Goal: Transaction & Acquisition: Subscribe to service/newsletter

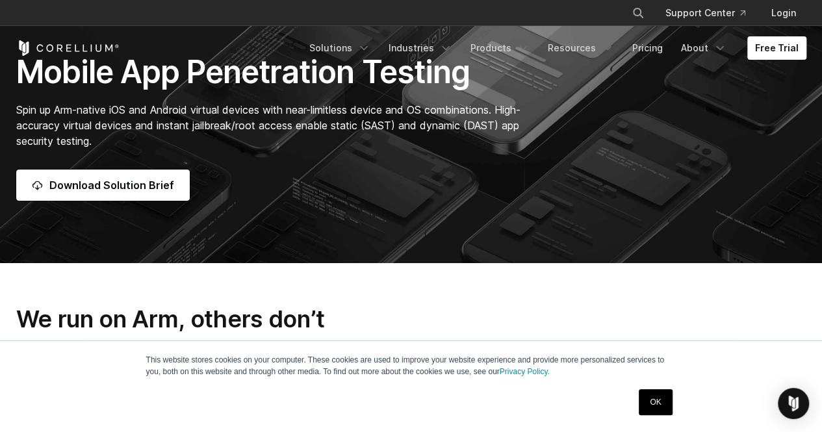
scroll to position [195, 0]
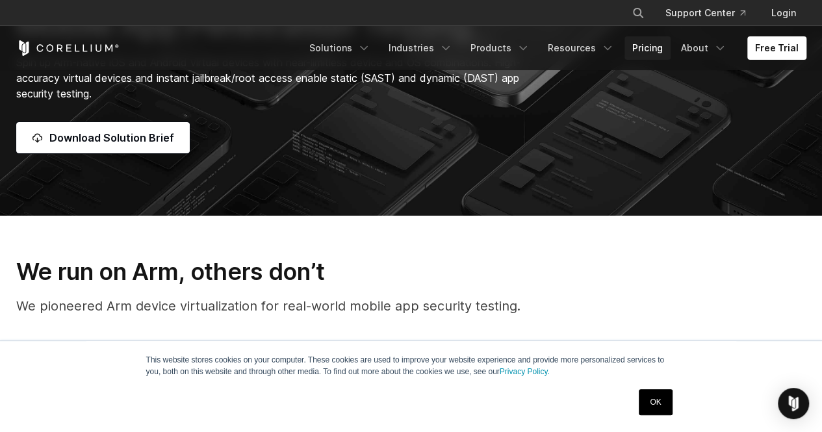
click at [643, 51] on link "Pricing" at bounding box center [647, 47] width 46 height 23
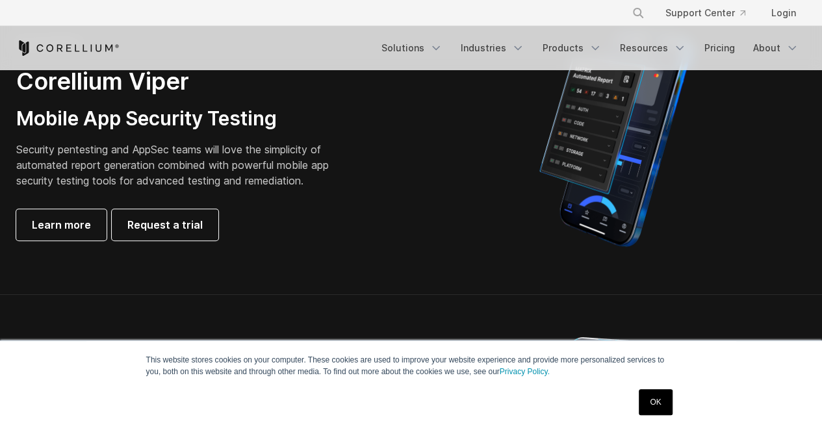
scroll to position [325, 0]
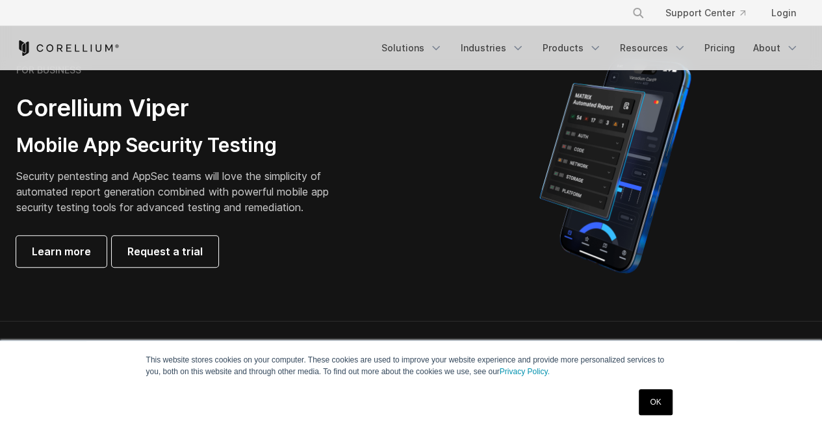
click at [229, 210] on p "Security pentesting and AppSec teams will love the simplicity of automated repo…" at bounding box center [182, 191] width 333 height 47
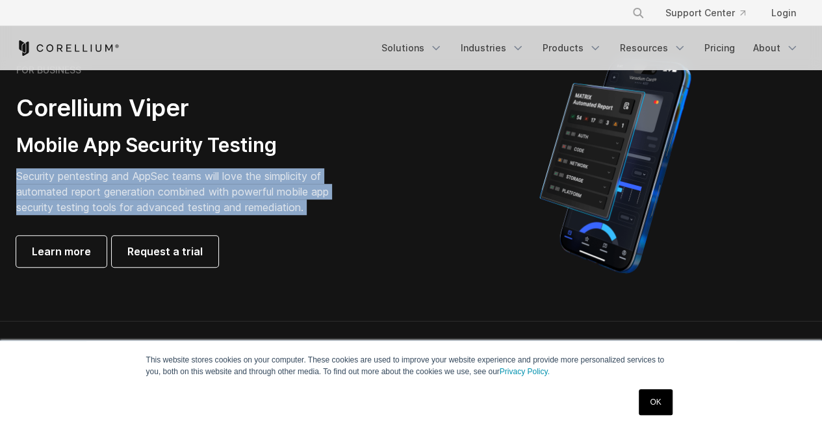
click at [229, 210] on p "Security pentesting and AppSec teams will love the simplicity of automated repo…" at bounding box center [182, 191] width 333 height 47
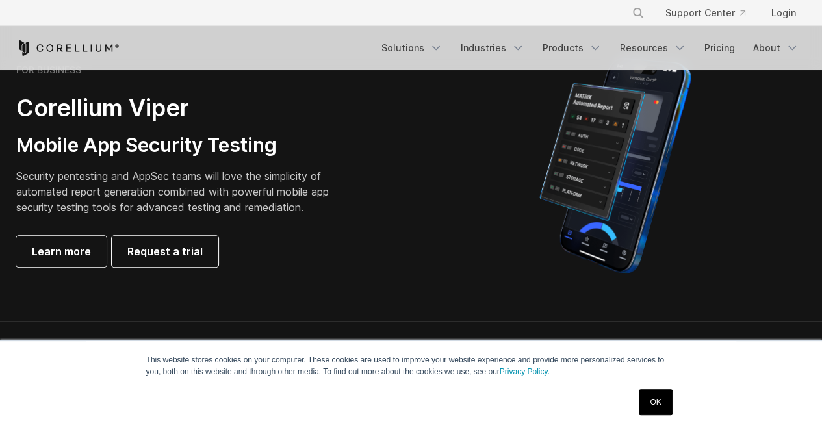
click at [298, 222] on div "FOR BUSINESS Corellium Viper Mobile App Security Testing Security pentesting an…" at bounding box center [198, 165] width 364 height 203
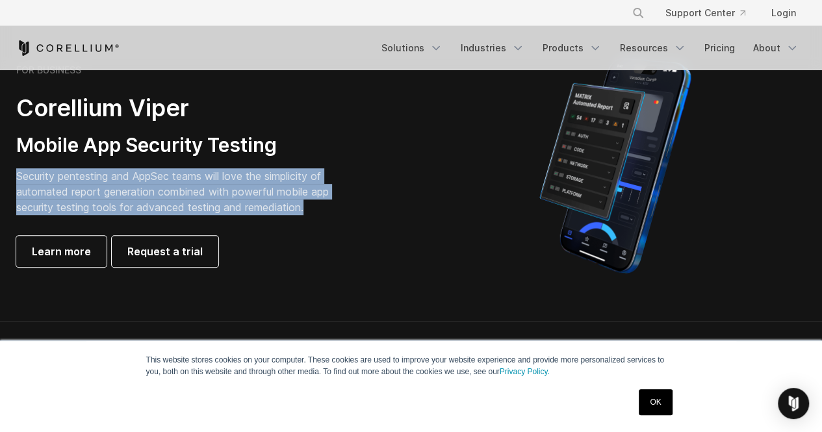
drag, startPoint x: 312, startPoint y: 205, endPoint x: 0, endPoint y: 179, distance: 313.6
click at [0, 179] on section "FOR BUSINESS Corellium Viper Mobile App Security Testing Security pentesting an…" at bounding box center [411, 165] width 822 height 311
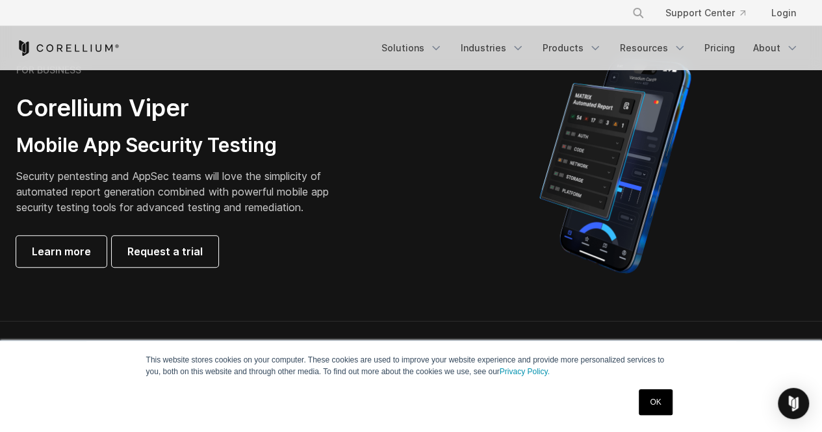
click at [375, 224] on div "FOR BUSINESS Corellium Viper Mobile App Security Testing Security pentesting an…" at bounding box center [198, 165] width 364 height 203
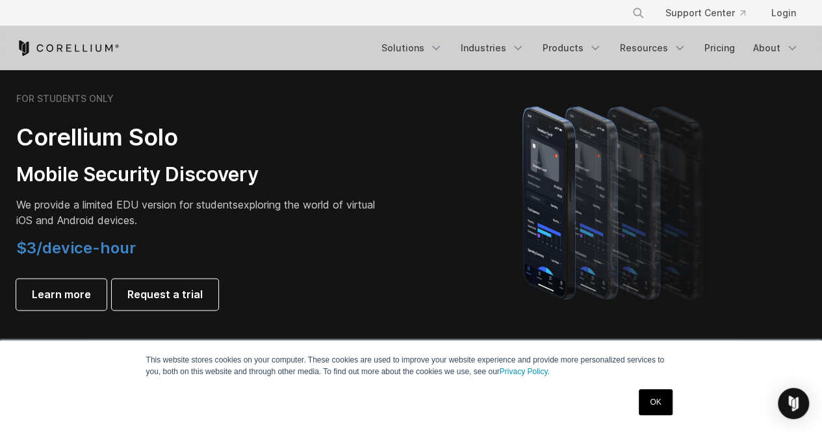
scroll to position [974, 0]
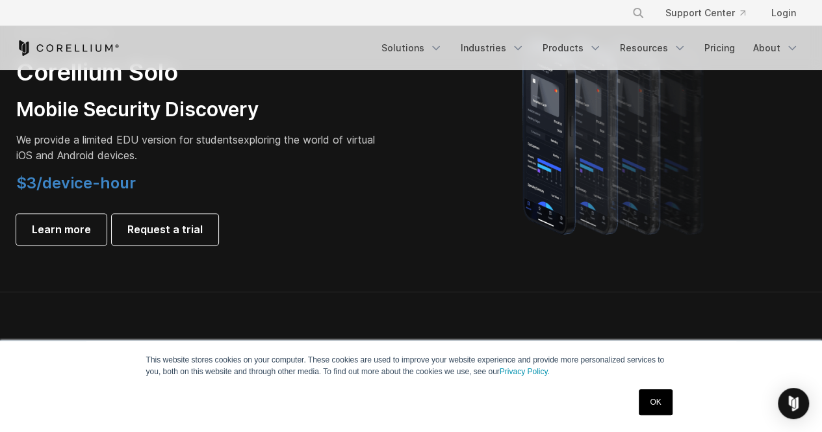
click at [128, 153] on p "We provide a limited EDU version for students exploring the world of virtual iO…" at bounding box center [198, 147] width 364 height 31
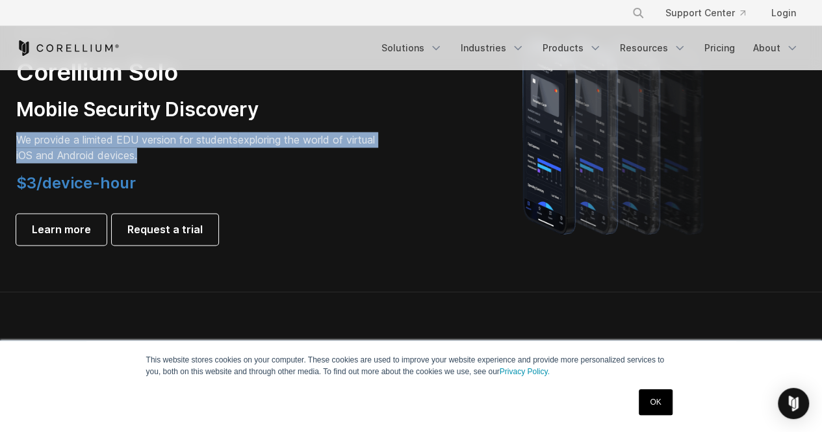
click at [128, 153] on p "We provide a limited EDU version for students exploring the world of virtual iO…" at bounding box center [198, 147] width 364 height 31
click at [206, 160] on p "We provide a limited EDU version for students exploring the world of virtual iO…" at bounding box center [198, 147] width 364 height 31
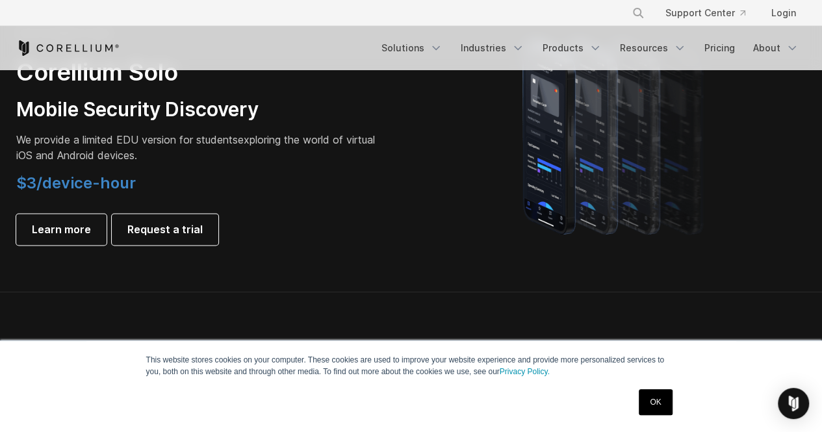
click at [160, 155] on p "We provide a limited EDU version for students exploring the world of virtual iO…" at bounding box center [198, 147] width 364 height 31
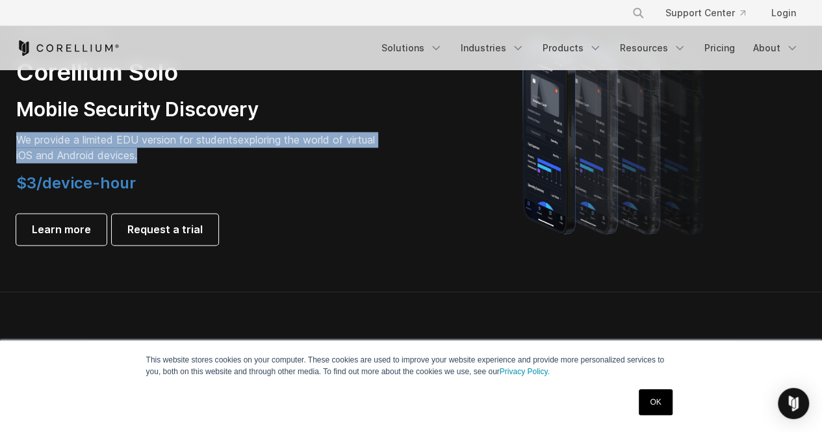
click at [160, 155] on p "We provide a limited EDU version for students exploring the world of virtual iO…" at bounding box center [198, 147] width 364 height 31
click at [220, 155] on p "We provide a limited EDU version for students exploring the world of virtual iO…" at bounding box center [198, 147] width 364 height 31
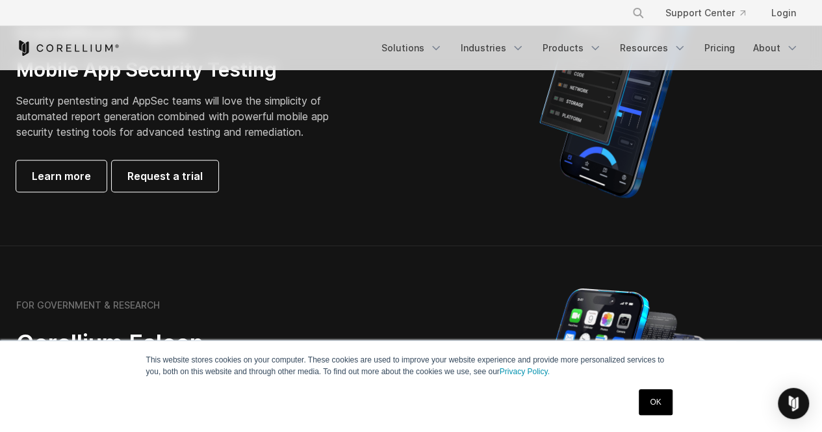
scroll to position [0, 0]
